Goal: Task Accomplishment & Management: Manage account settings

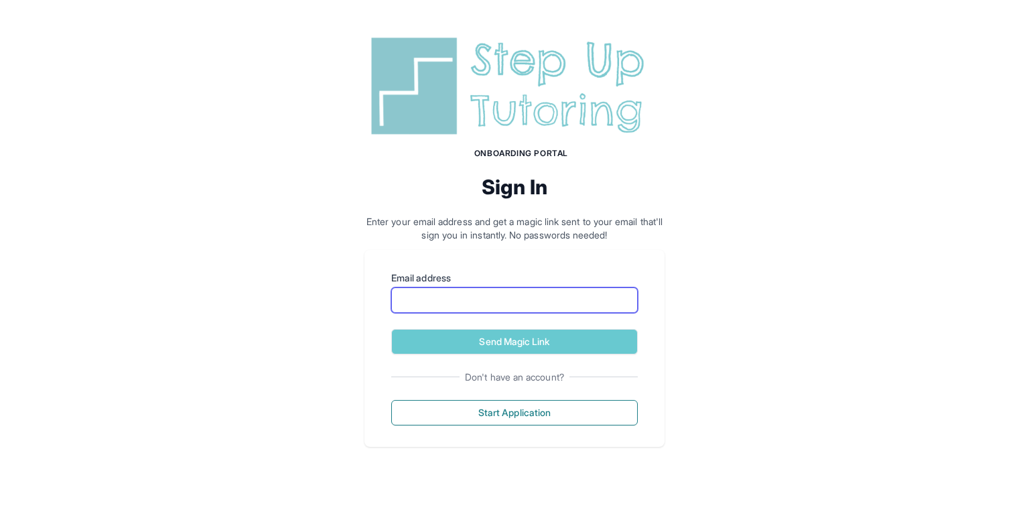
click at [516, 303] on input "Email address" at bounding box center [514, 299] width 246 height 25
type input "**********"
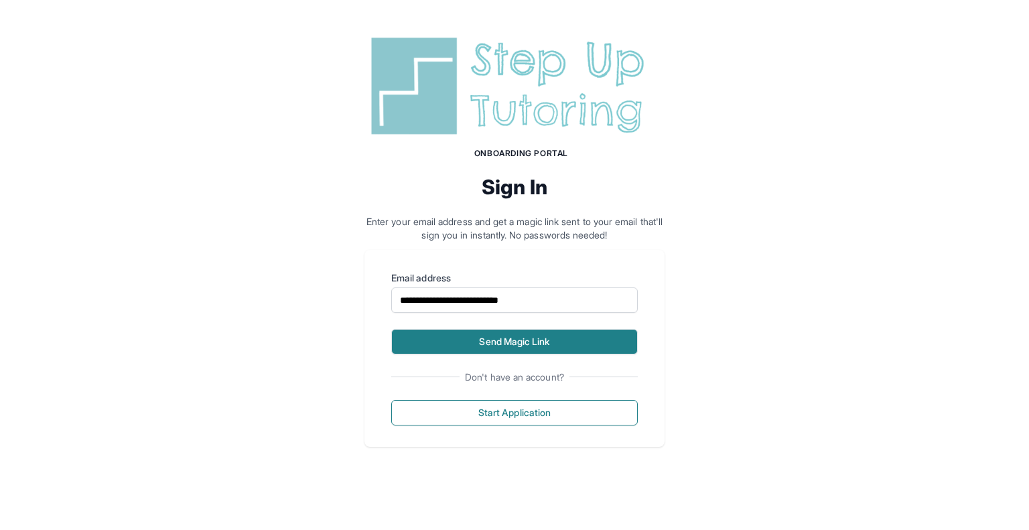
click at [514, 342] on button "Send Magic Link" at bounding box center [514, 341] width 246 height 25
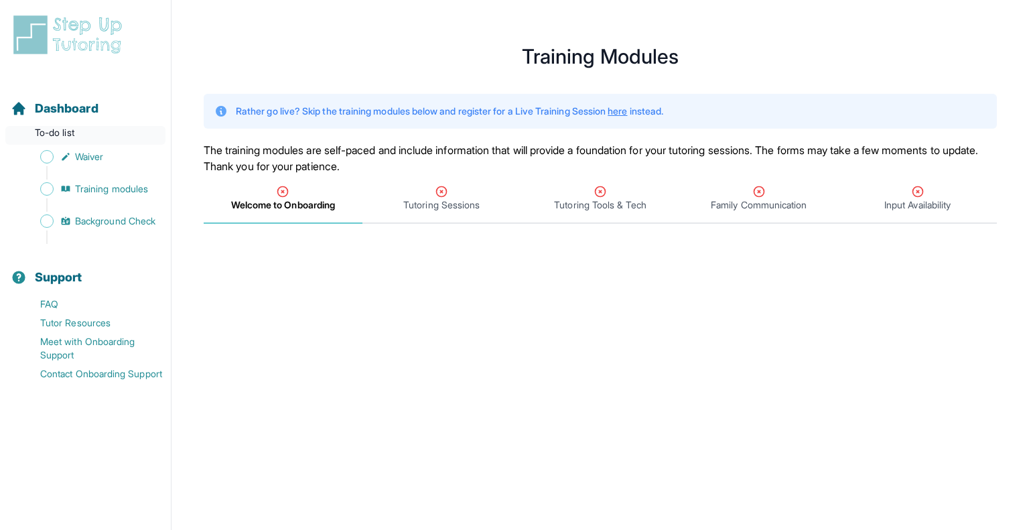
scroll to position [498, 0]
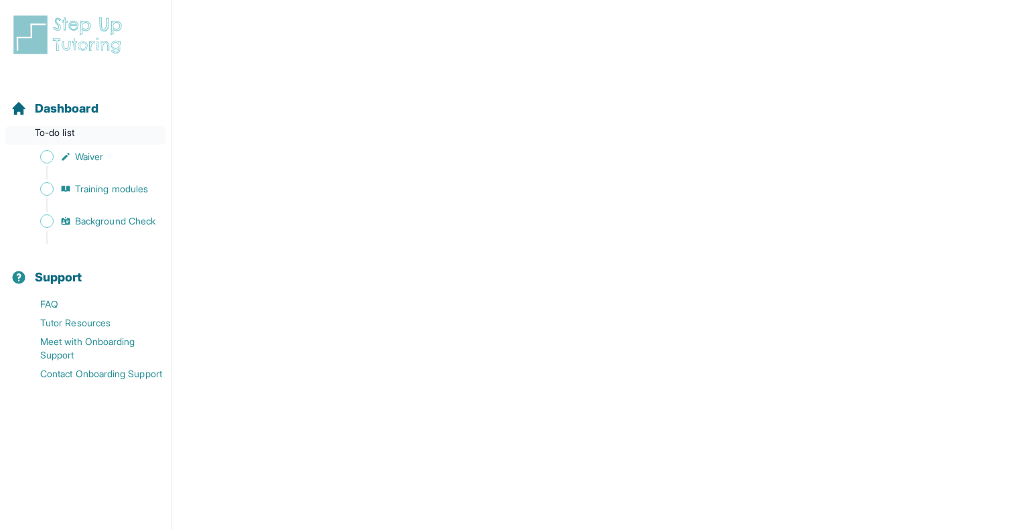
click at [72, 132] on p "To-do list" at bounding box center [85, 135] width 160 height 19
click at [71, 109] on span "Dashboard" at bounding box center [67, 108] width 64 height 19
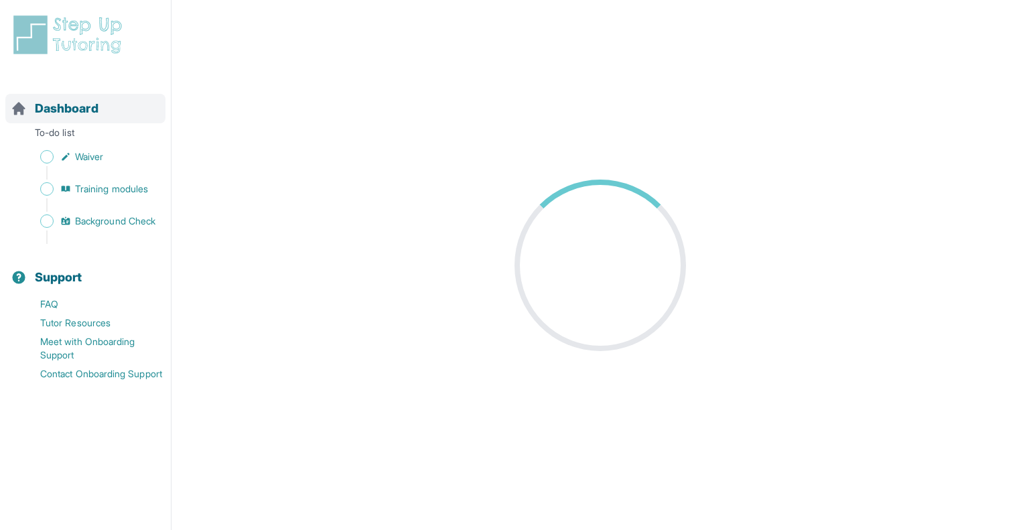
click at [76, 96] on div "Dashboard" at bounding box center [85, 108] width 160 height 29
click at [40, 110] on span "Dashboard" at bounding box center [67, 108] width 64 height 19
